Goal: Information Seeking & Learning: Check status

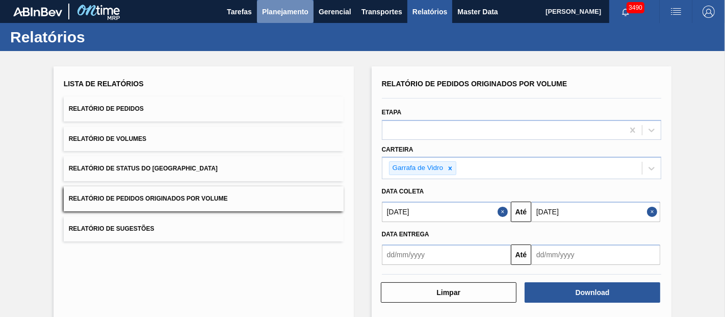
click at [274, 18] on button "Planejamento" at bounding box center [285, 11] width 57 height 23
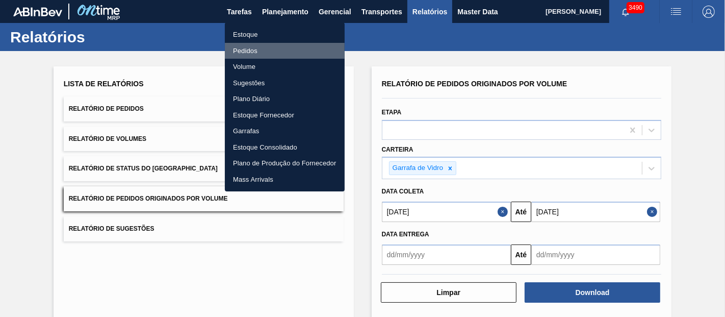
click at [240, 50] on li "Pedidos" at bounding box center [285, 51] width 120 height 16
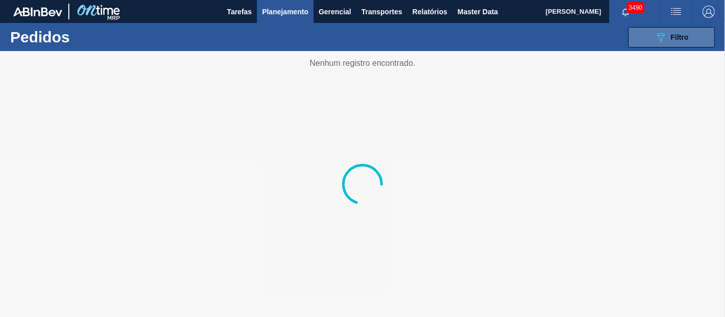
click at [666, 32] on icon "089F7B8B-B2A5-4AFE-B5C0-19BA573D28AC" at bounding box center [661, 37] width 12 height 12
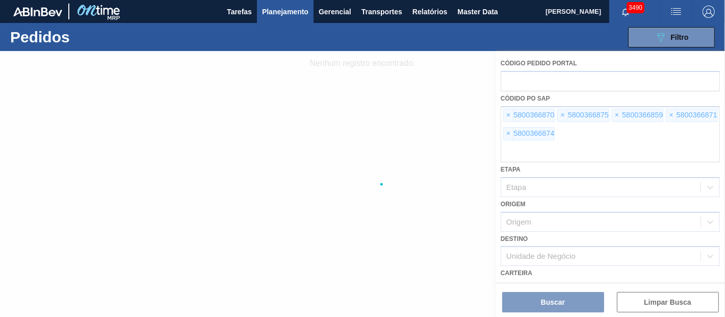
click at [509, 114] on div at bounding box center [362, 184] width 725 height 266
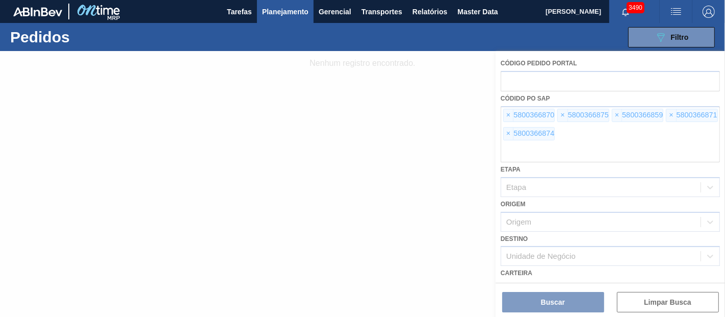
click at [509, 114] on div at bounding box center [362, 184] width 725 height 266
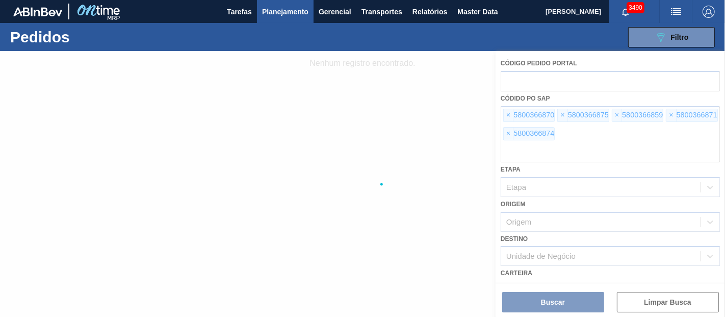
click at [509, 114] on div at bounding box center [362, 184] width 725 height 266
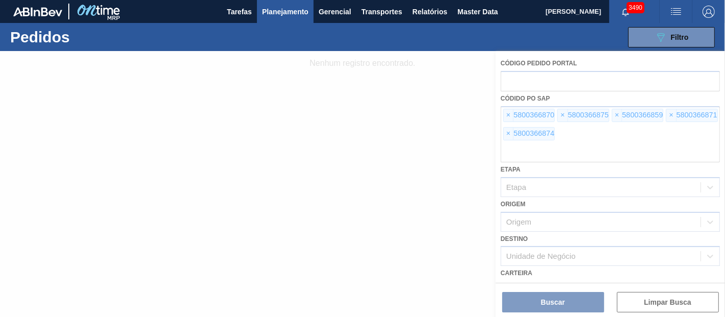
click at [509, 114] on div at bounding box center [362, 184] width 725 height 266
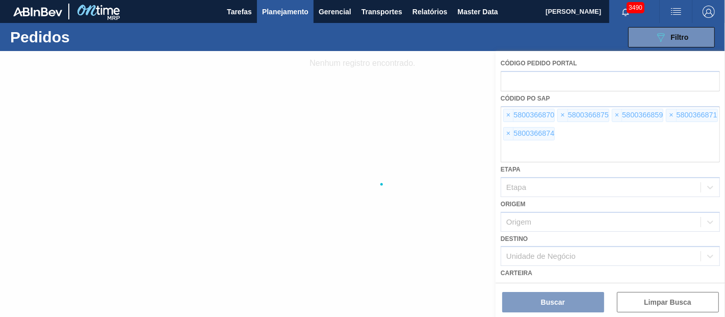
click at [509, 114] on div at bounding box center [362, 184] width 725 height 266
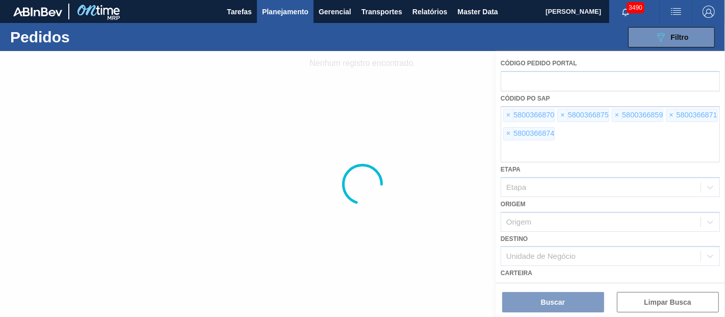
click at [509, 114] on div at bounding box center [362, 184] width 725 height 266
click at [509, 114] on span "×" at bounding box center [509, 115] width 10 height 12
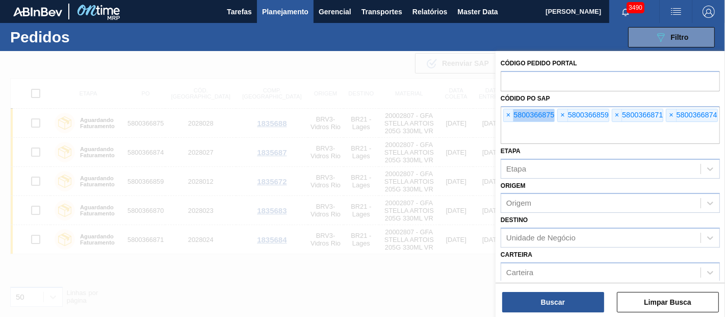
click at [509, 114] on span "×" at bounding box center [509, 115] width 10 height 12
click at [509, 124] on input "text" at bounding box center [610, 133] width 219 height 19
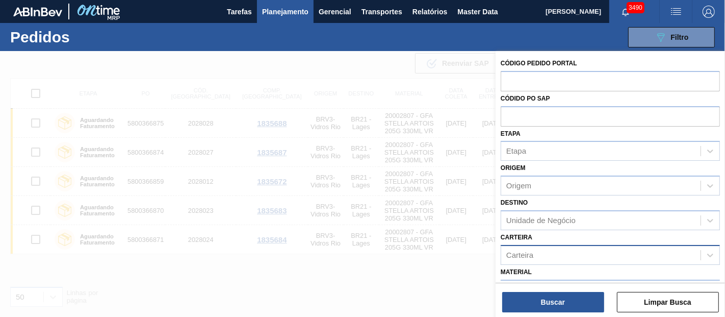
paste input "5800365755"
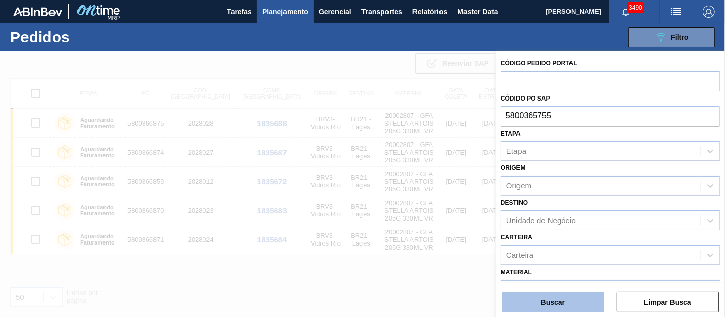
type input "5800365755"
click at [559, 298] on button "Buscar" at bounding box center [554, 302] width 102 height 20
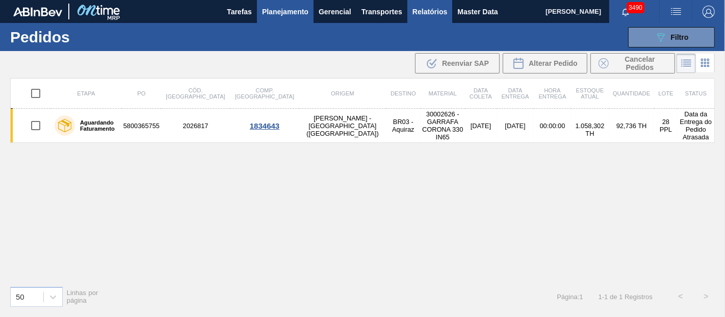
click at [441, 16] on span "Relatórios" at bounding box center [430, 12] width 35 height 12
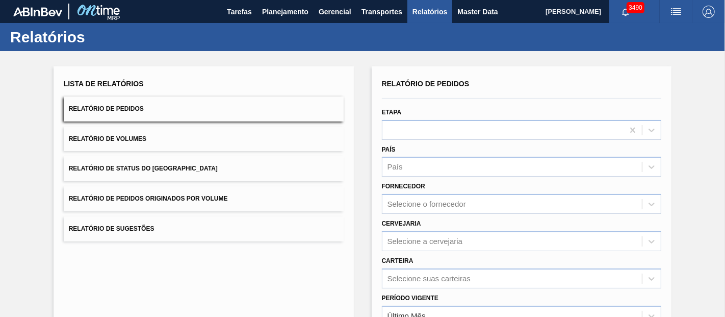
click at [172, 197] on span "Relatório de Pedidos Originados por Volume" at bounding box center [148, 198] width 159 height 7
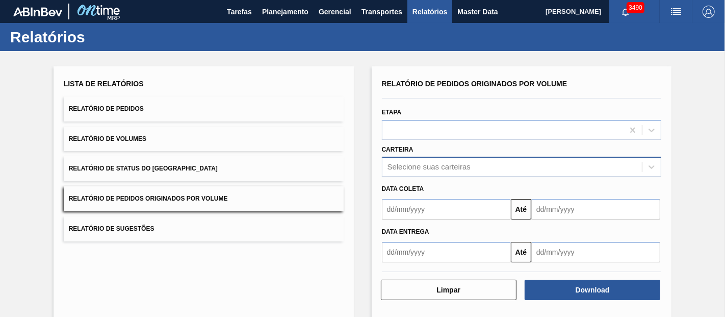
click at [422, 172] on div "Selecione suas carteiras" at bounding box center [522, 167] width 280 height 20
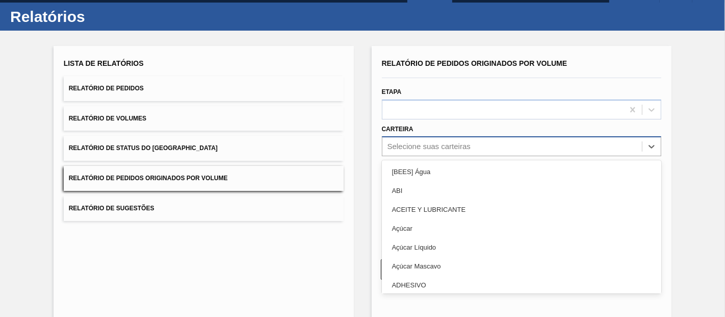
scroll to position [20, 0]
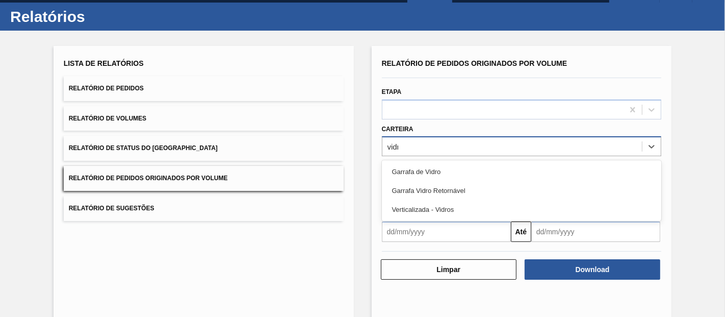
type input "vidro"
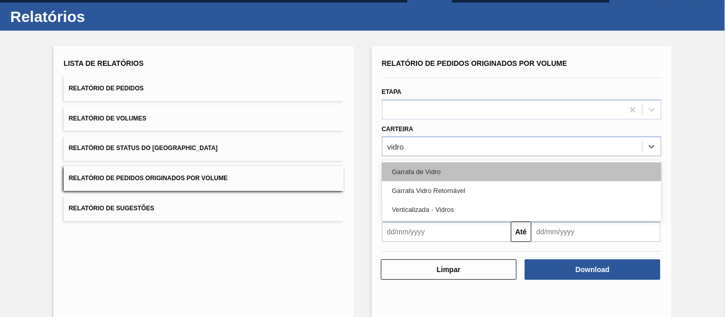
click at [422, 171] on div "Garrafa de Vidro" at bounding box center [522, 171] width 280 height 19
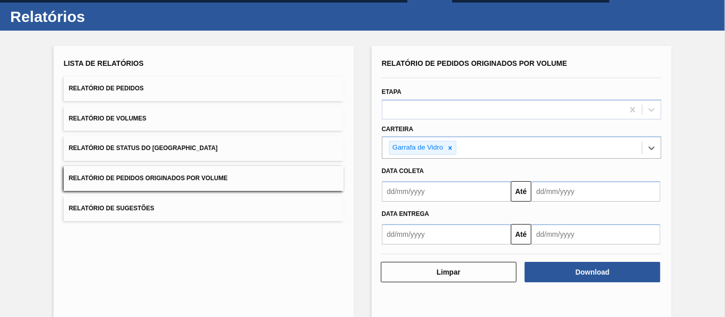
click at [421, 199] on input "text" at bounding box center [446, 191] width 129 height 20
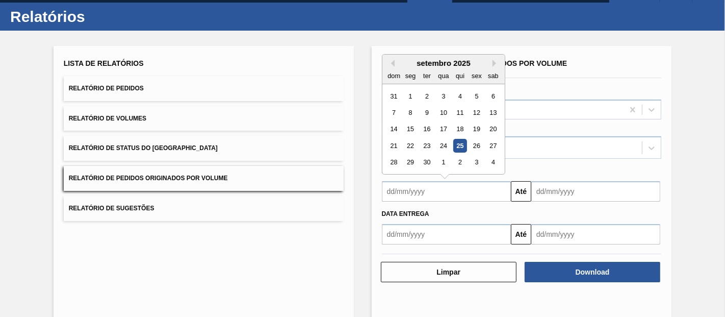
drag, startPoint x: 411, startPoint y: 95, endPoint x: 441, endPoint y: 119, distance: 38.8
click at [411, 95] on div "1" at bounding box center [411, 96] width 14 height 14
type input "[DATE]"
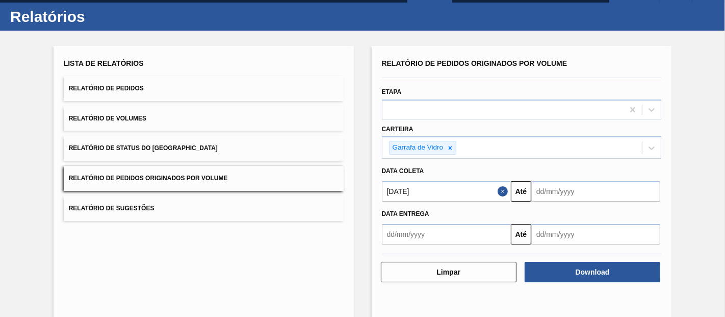
click at [552, 187] on input "text" at bounding box center [596, 191] width 129 height 20
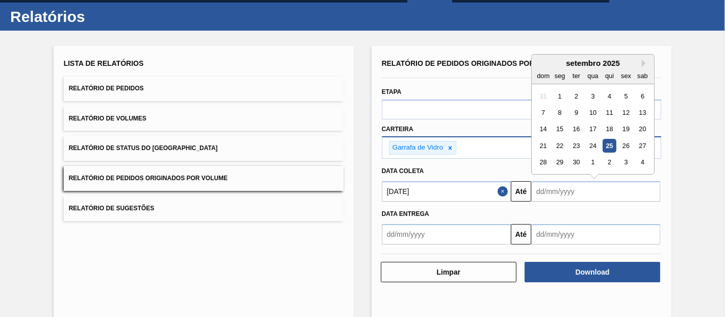
click at [625, 146] on div "26" at bounding box center [626, 146] width 14 height 14
type input "[DATE]"
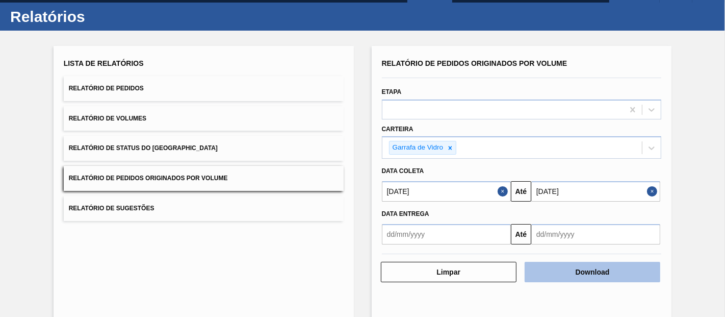
click at [575, 279] on button "Download" at bounding box center [593, 272] width 136 height 20
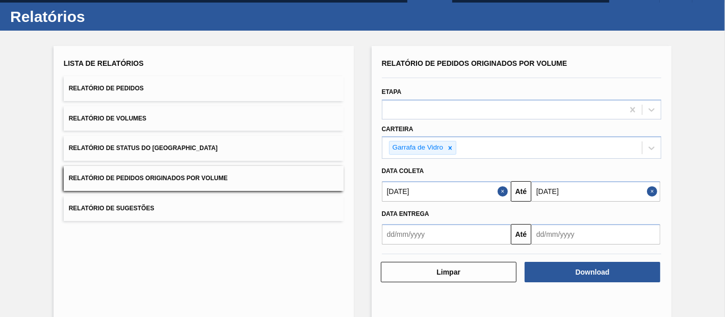
scroll to position [0, 0]
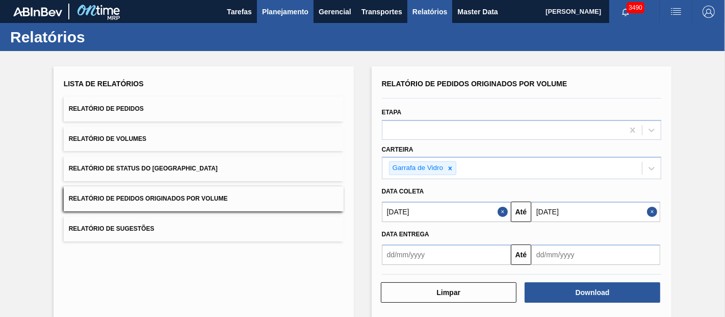
click at [277, 9] on span "Planejamento" at bounding box center [285, 12] width 46 height 12
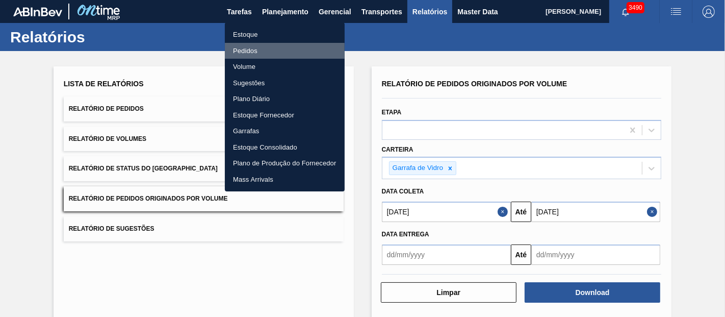
click at [248, 53] on li "Pedidos" at bounding box center [285, 51] width 120 height 16
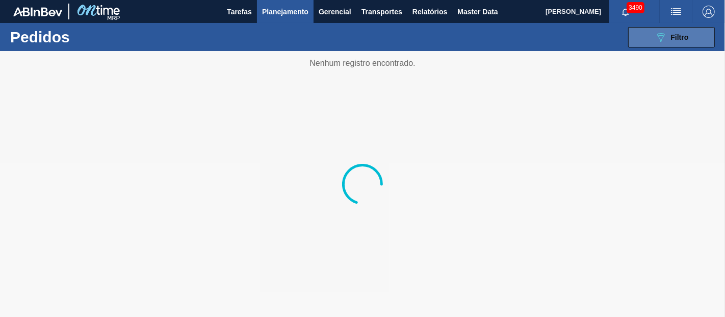
click at [673, 38] on span "Filtro" at bounding box center [680, 37] width 18 height 8
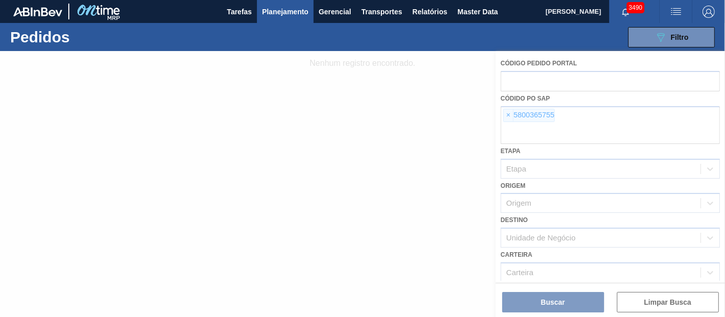
click at [504, 114] on div at bounding box center [362, 184] width 725 height 266
click at [504, 114] on span "×" at bounding box center [509, 115] width 10 height 12
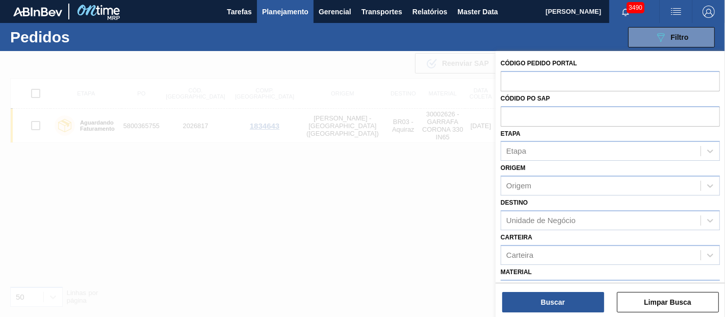
click at [504, 114] on input "text" at bounding box center [610, 115] width 219 height 19
paste input "5800374984"
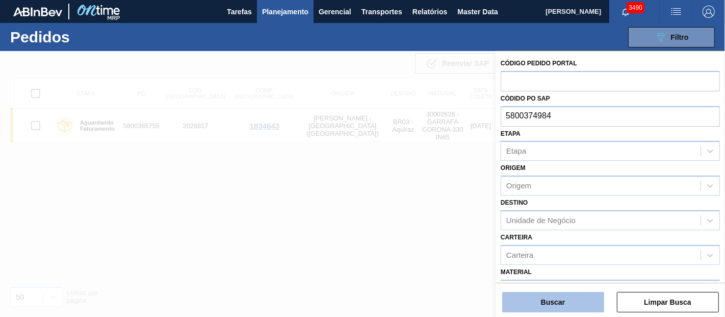
type input "5800374984"
click at [557, 298] on button "Buscar" at bounding box center [554, 302] width 102 height 20
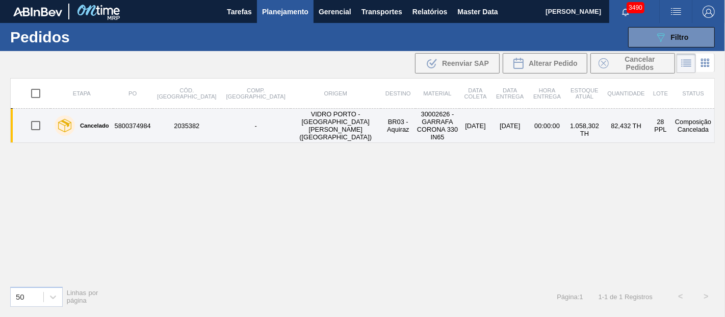
click at [291, 132] on td "VIDRO PORTO - [GEOGRAPHIC_DATA][PERSON_NAME] ([GEOGRAPHIC_DATA])" at bounding box center [336, 126] width 90 height 34
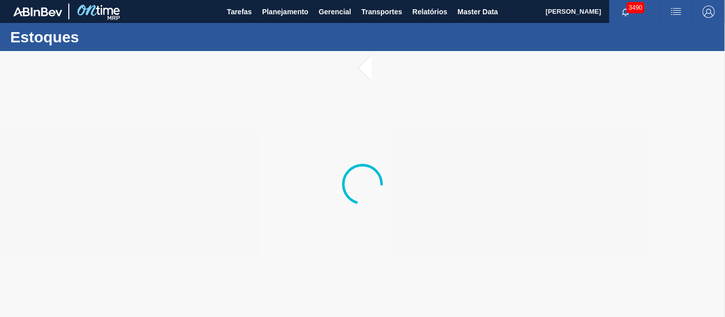
click at [317, 223] on div at bounding box center [362, 184] width 725 height 266
